Goal: Check status: Check status

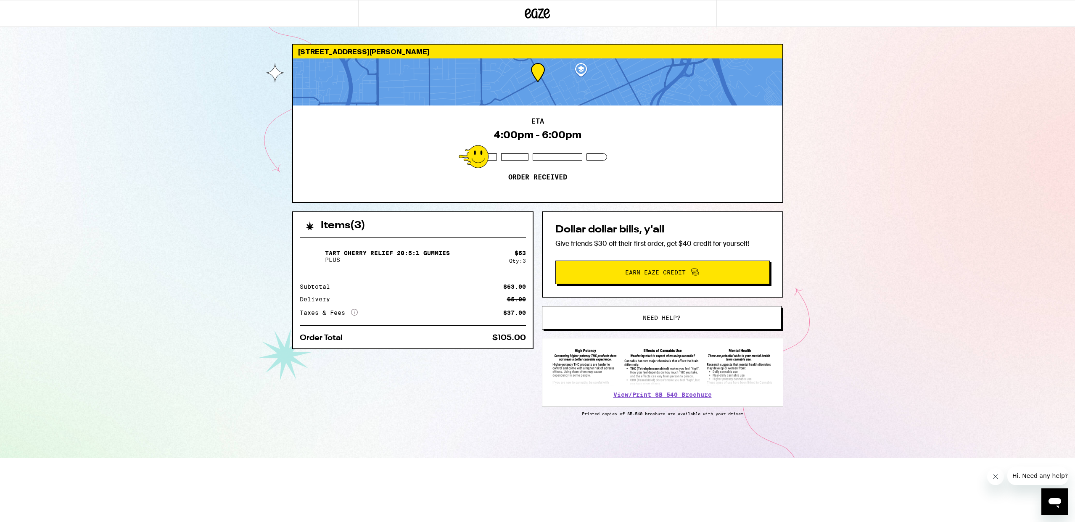
click at [222, 64] on div "[STREET_ADDRESS][PERSON_NAME] 4:00pm - 6:00pm Order received Items ( 3 ) Tart C…" at bounding box center [537, 229] width 1075 height 458
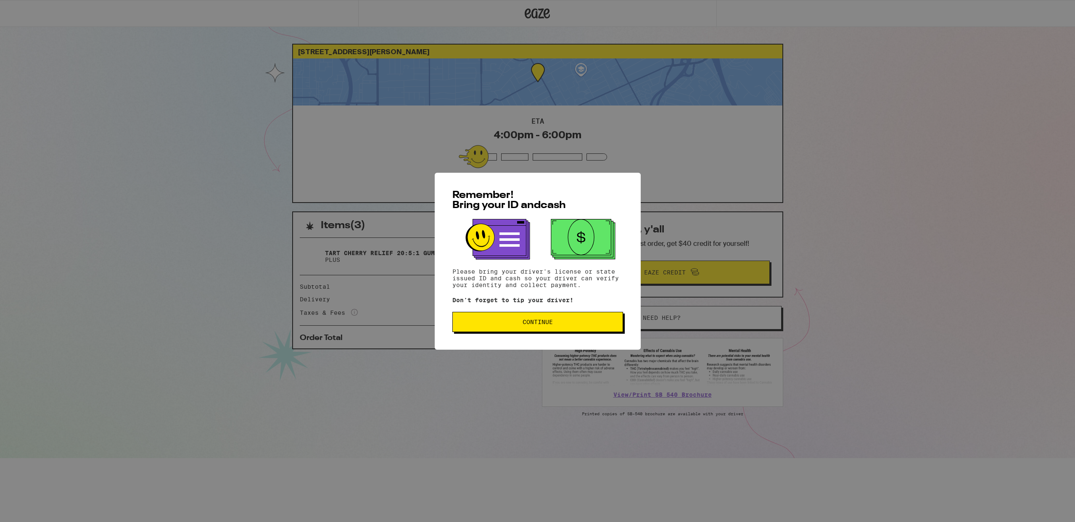
click at [544, 325] on span "Continue" at bounding box center [538, 322] width 30 height 6
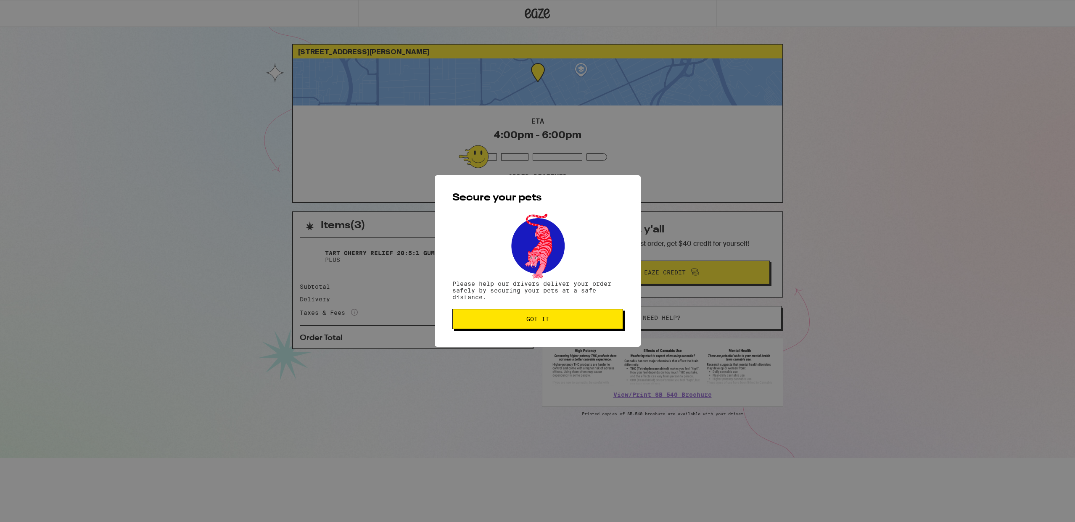
click at [543, 325] on button "Got it" at bounding box center [537, 319] width 171 height 20
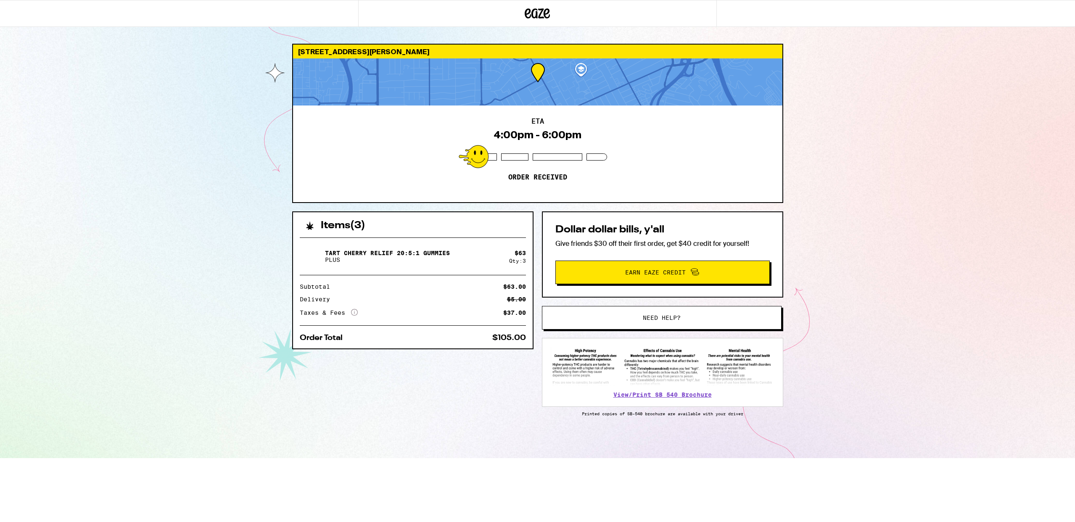
click at [225, 166] on div "[STREET_ADDRESS][PERSON_NAME] 4:00pm - 6:00pm Order received Items ( 3 ) Tart C…" at bounding box center [537, 229] width 1075 height 458
